Goal: Download file/media

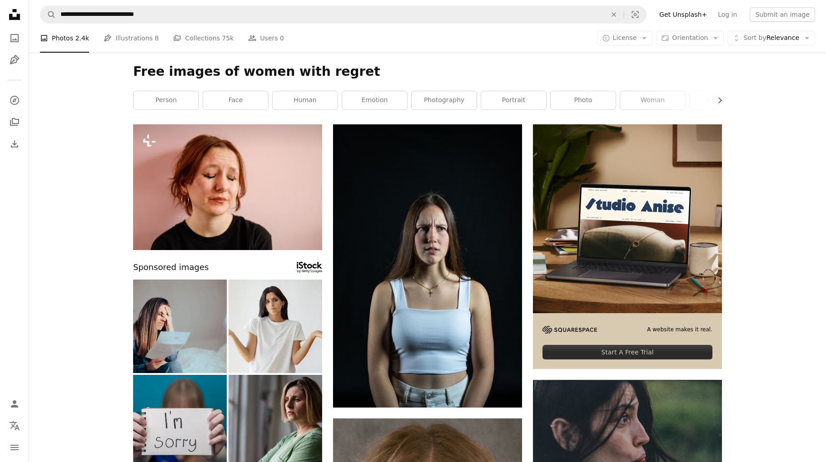
scroll to position [743, 0]
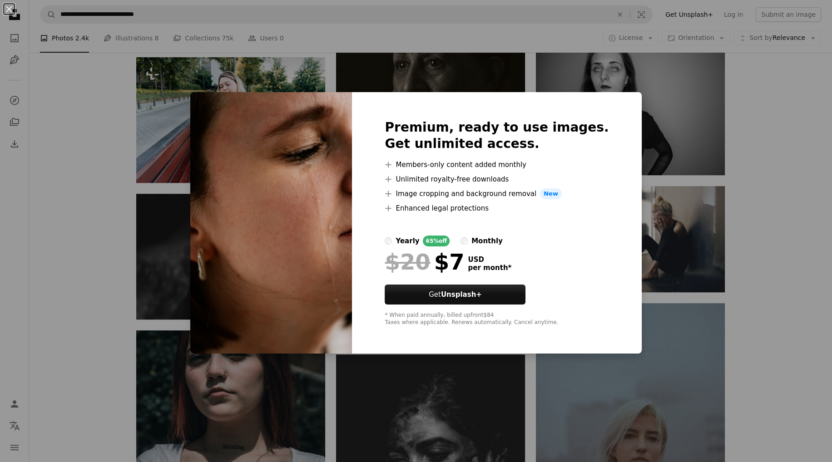
click at [87, 70] on div "An X shape Premium, ready to use images. Get unlimited access. A plus sign Memb…" at bounding box center [416, 231] width 832 height 462
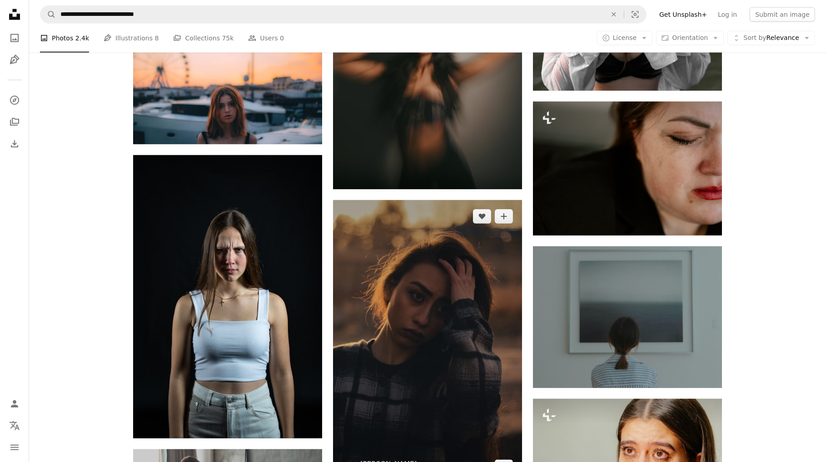
scroll to position [1611, 0]
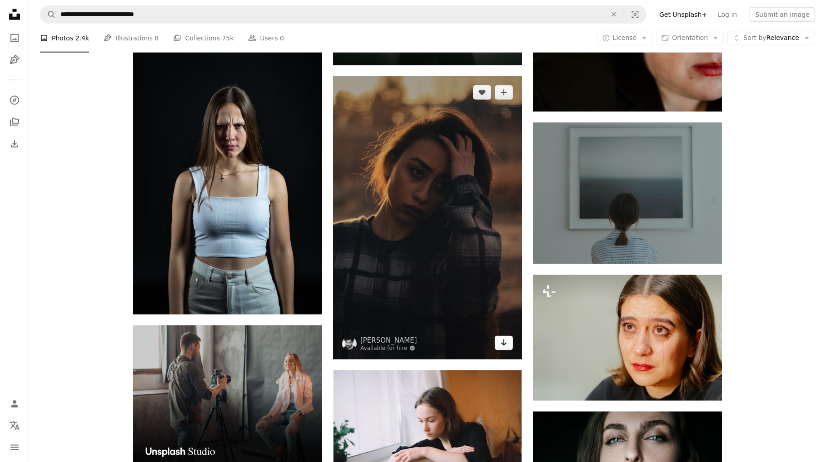
click at [502, 343] on icon "Download" at bounding box center [504, 343] width 6 height 6
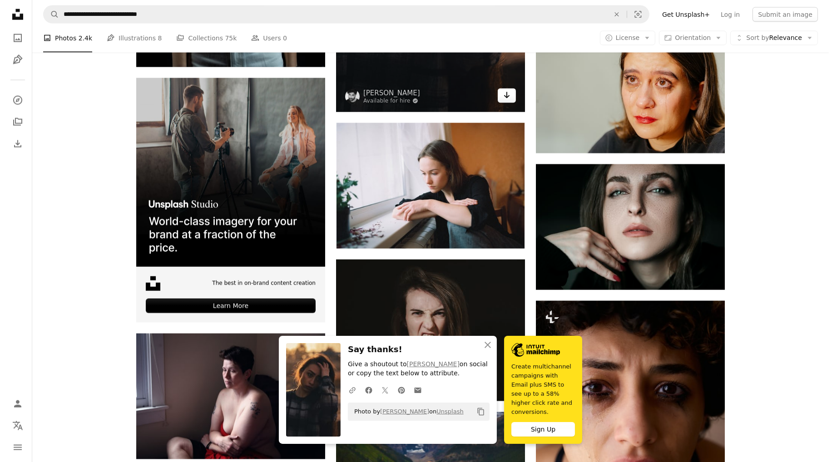
scroll to position [1858, 0]
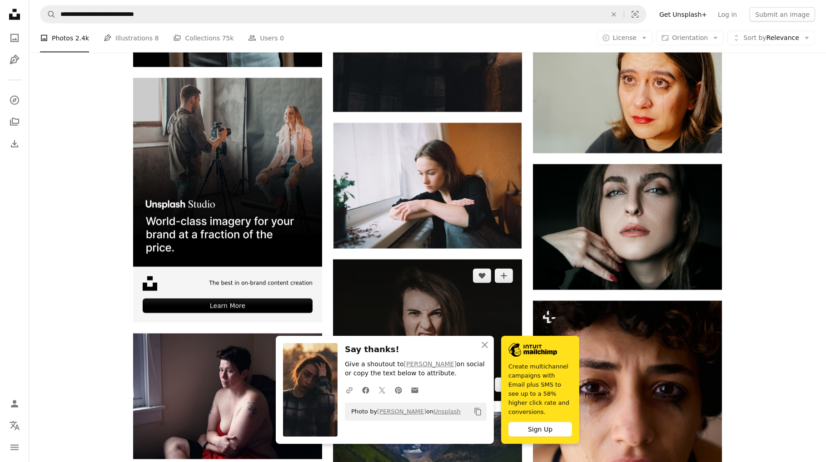
click at [507, 313] on img at bounding box center [427, 331] width 189 height 142
